Goal: Transaction & Acquisition: Purchase product/service

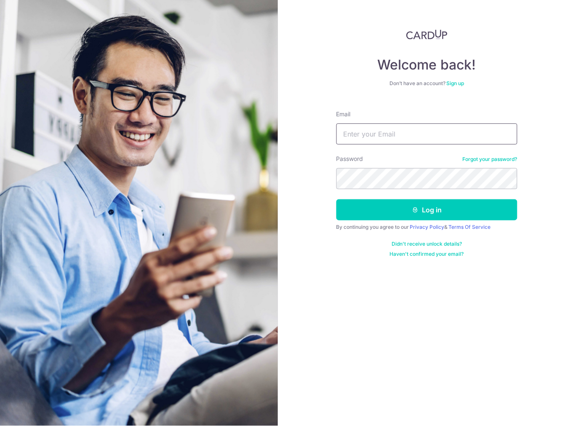
click at [374, 135] on input "Email" at bounding box center [427, 133] width 181 height 21
click at [355, 134] on input "kenni" at bounding box center [427, 133] width 181 height 21
type input "kenninc@gmail.com"
click at [337, 199] on button "Log in" at bounding box center [427, 209] width 181 height 21
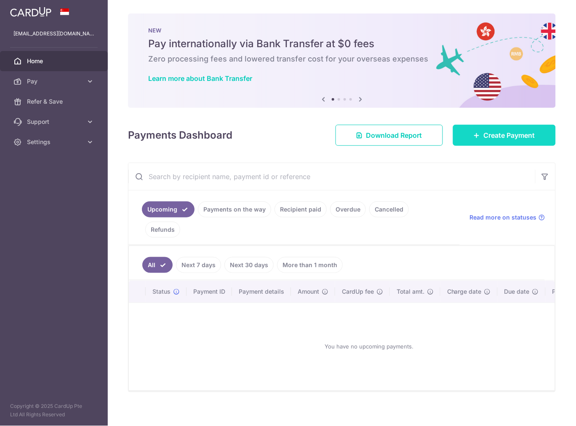
click at [517, 132] on span "Create Payment" at bounding box center [509, 135] width 51 height 10
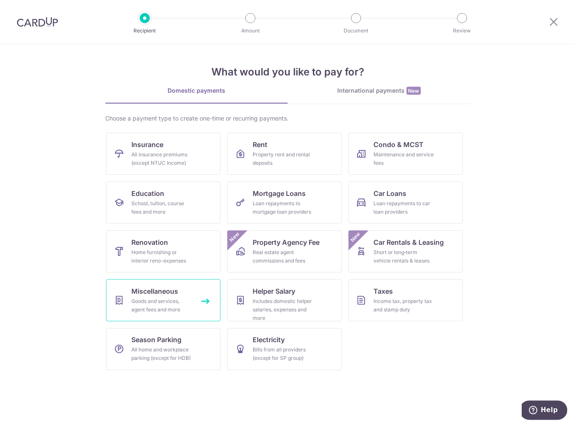
click at [166, 291] on span "Miscellaneous" at bounding box center [154, 291] width 47 height 10
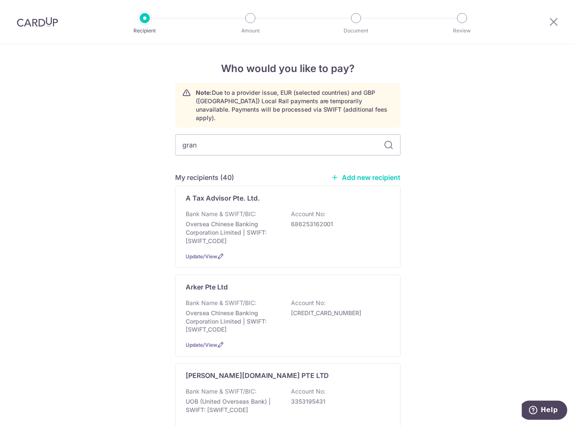
type input "grand"
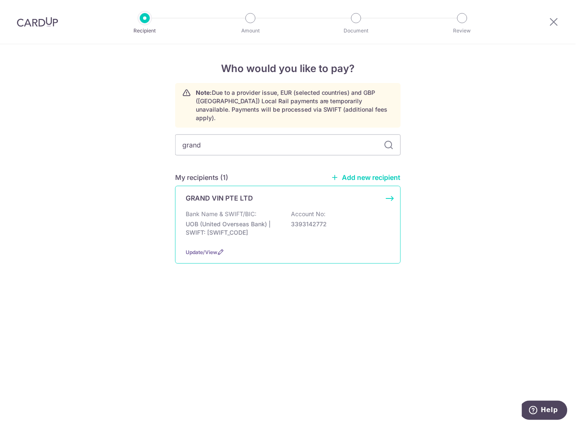
click at [197, 210] on p "Bank Name & SWIFT/BIC:" at bounding box center [221, 214] width 71 height 8
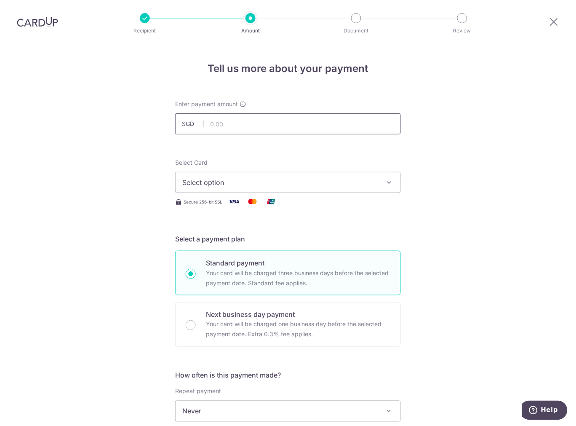
click at [214, 126] on input "text" at bounding box center [288, 123] width 226 height 21
click at [30, 81] on div "Tell us more about your payment Enter payment amount SGD Select Card Select opt…" at bounding box center [288, 425] width 576 height 762
click at [211, 126] on input "text" at bounding box center [288, 123] width 226 height 21
type input "1,690.00"
click at [129, 179] on div "Tell us more about your payment Enter payment amount SGD 1,690.00 1690.00 Selec…" at bounding box center [288, 425] width 576 height 762
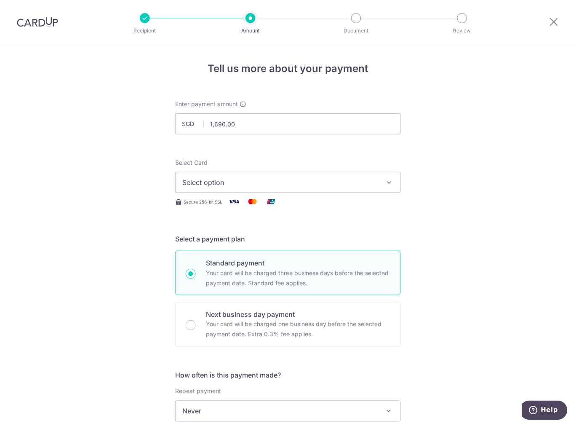
click at [195, 187] on span "Select option" at bounding box center [280, 182] width 196 height 10
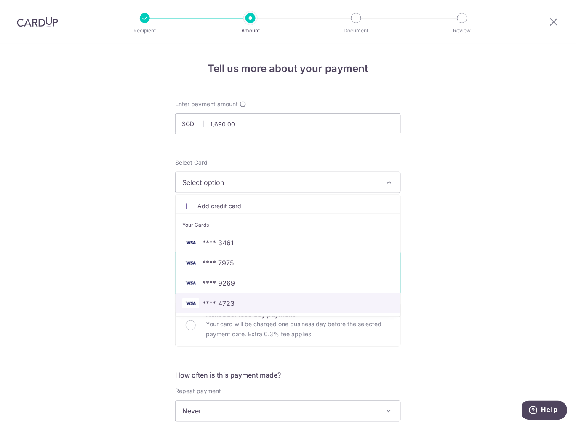
click at [199, 308] on span "**** 4723" at bounding box center [287, 303] width 211 height 10
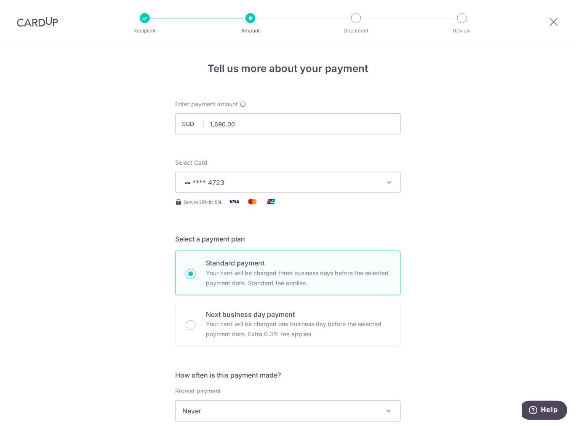
click at [130, 286] on div "Tell us more about your payment Enter payment amount SGD 1,690.00 1690.00 Selec…" at bounding box center [288, 425] width 576 height 762
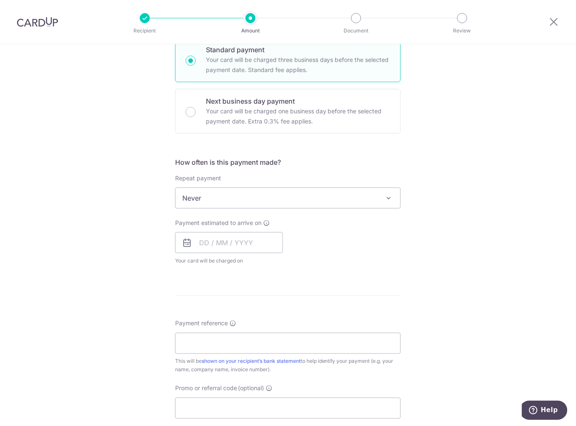
scroll to position [234, 0]
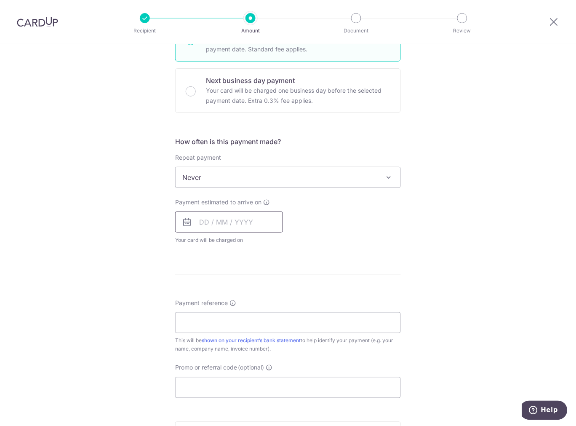
click at [195, 226] on input "text" at bounding box center [229, 221] width 108 height 21
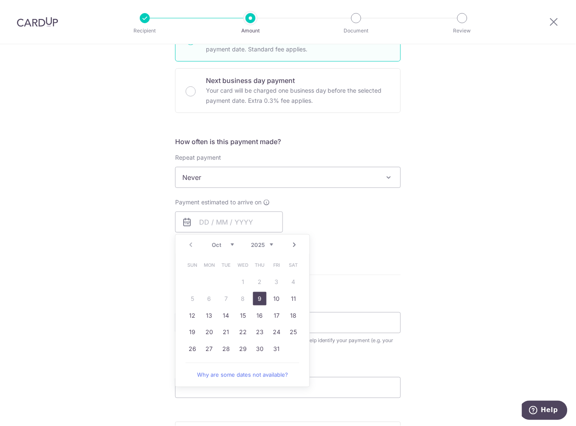
click at [258, 301] on link "9" at bounding box center [259, 298] width 13 height 13
type input "09/10/2025"
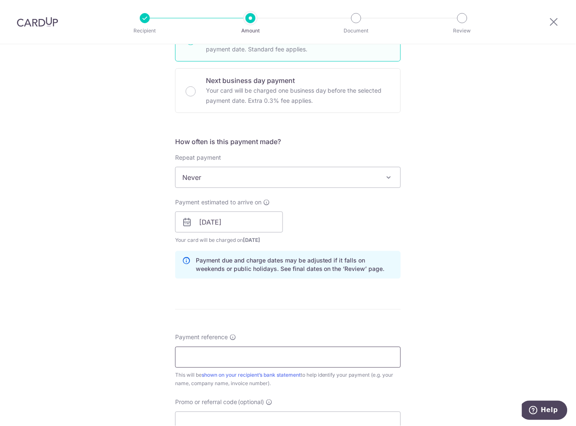
click at [195, 350] on input "Payment reference" at bounding box center [288, 357] width 226 height 21
click at [209, 355] on input "Payment reference" at bounding box center [288, 357] width 226 height 21
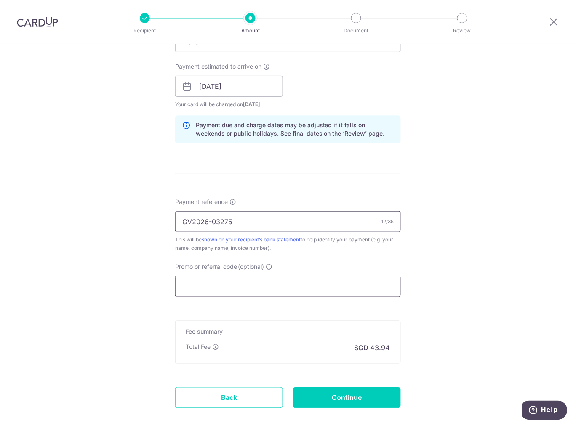
scroll to position [374, 0]
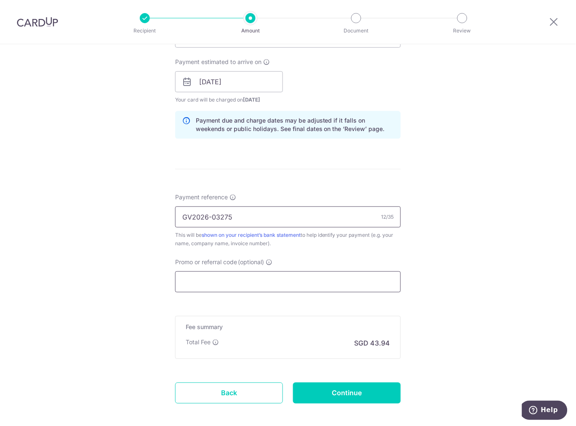
type input "GV2026-03275"
click at [191, 281] on input "Promo or referral code (optional)" at bounding box center [288, 281] width 226 height 21
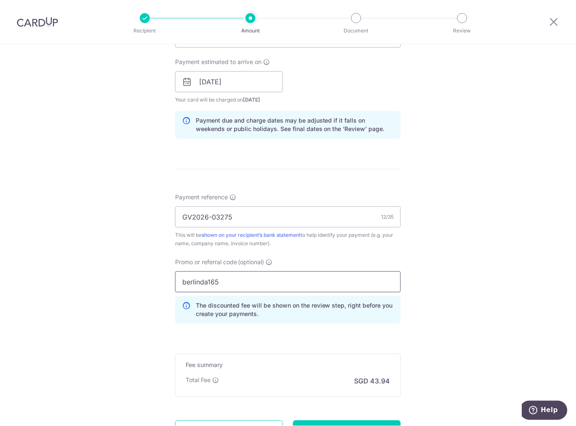
type input "berlinda165"
click at [122, 273] on div "Tell us more about your payment Enter payment amount SGD 1,690.00 1690.00 Selec…" at bounding box center [288, 87] width 576 height 834
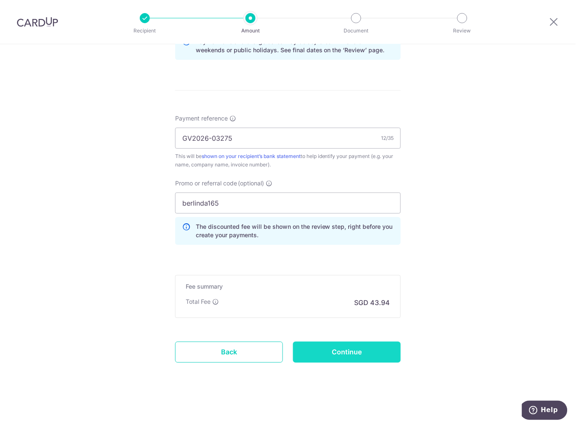
click at [348, 351] on input "Continue" at bounding box center [347, 352] width 108 height 21
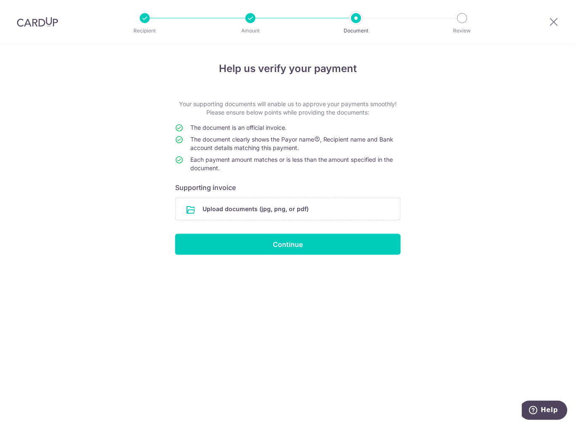
click at [221, 204] on input "file" at bounding box center [288, 209] width 225 height 22
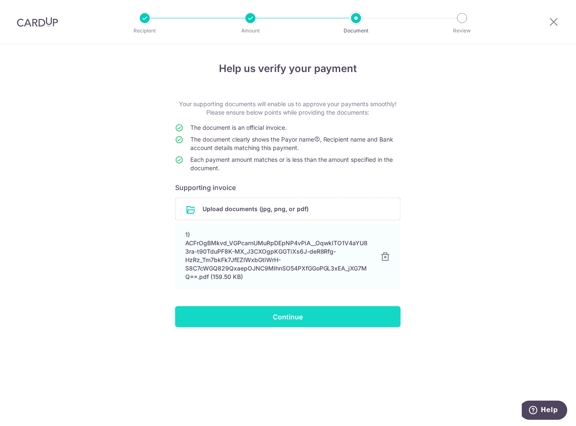
click at [192, 321] on input "Continue" at bounding box center [288, 316] width 226 height 21
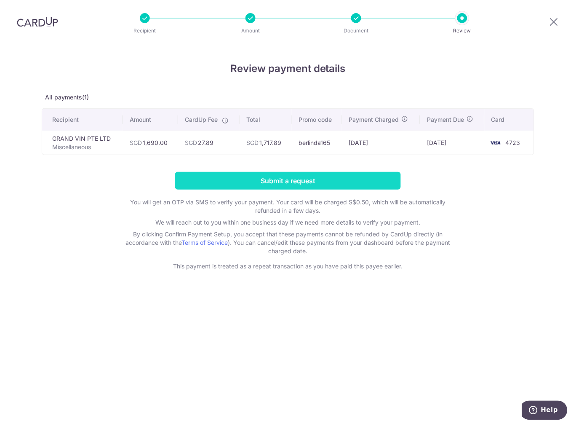
click at [201, 172] on input "Submit a request" at bounding box center [288, 181] width 226 height 18
